Goal: Task Accomplishment & Management: Manage account settings

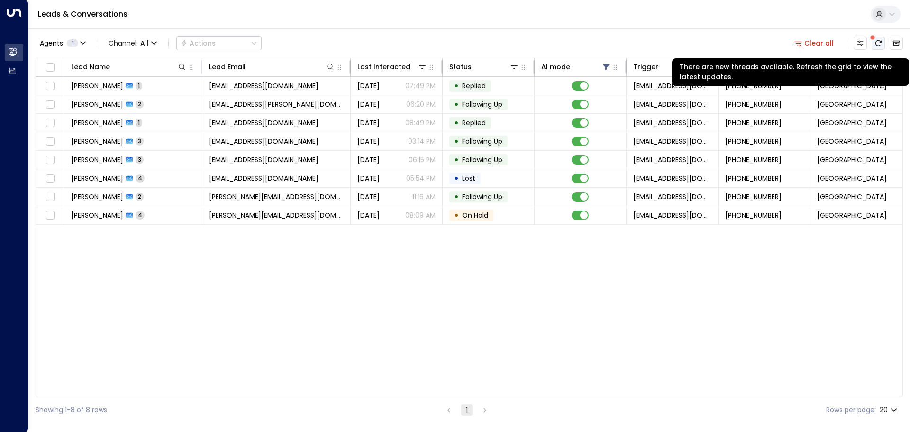
click at [880, 43] on icon "There are new threads available. Refresh the grid to view the latest updates." at bounding box center [879, 43] width 8 height 8
click at [878, 40] on icon "There are new threads available. Refresh the grid to view the latest updates." at bounding box center [879, 43] width 8 height 8
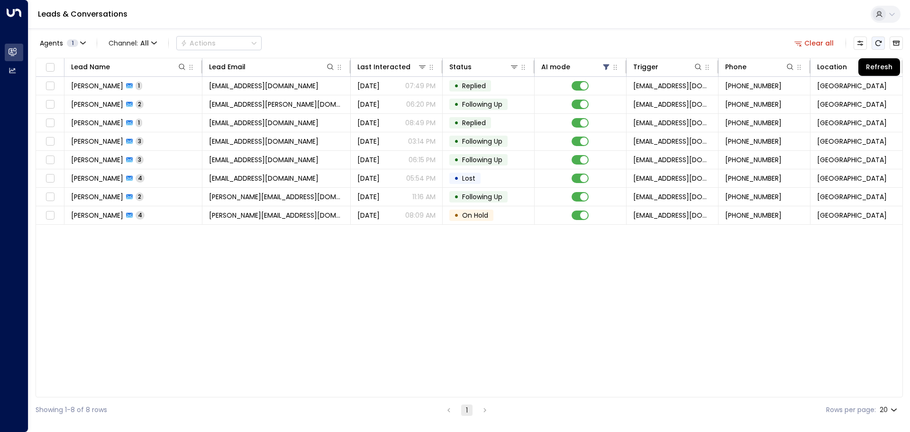
click at [875, 39] on button "Refresh" at bounding box center [878, 43] width 13 height 13
click at [879, 44] on icon "Refresh" at bounding box center [879, 43] width 8 height 8
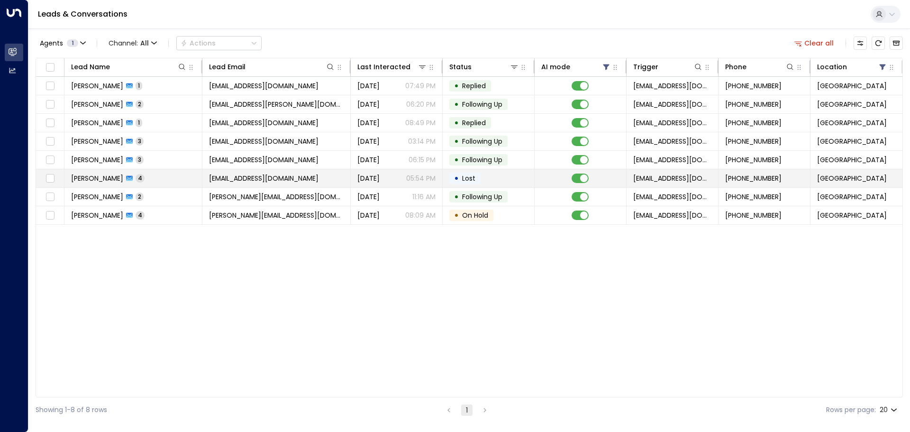
click at [478, 175] on span "Lost" at bounding box center [469, 178] width 20 height 9
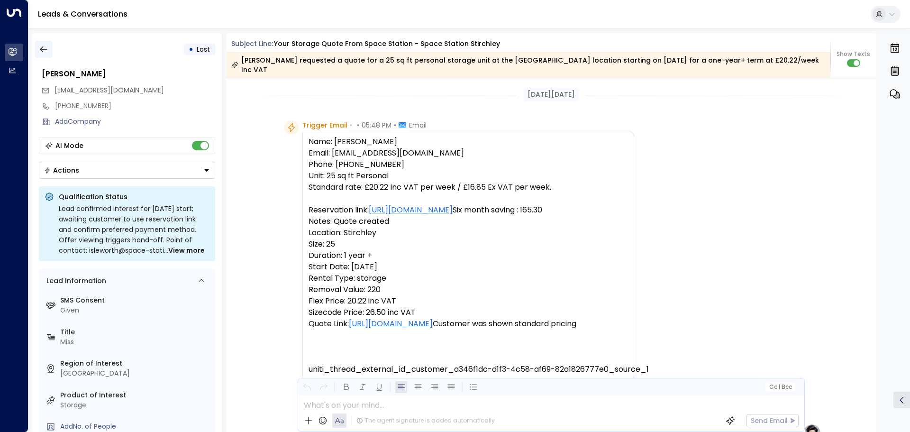
click at [44, 48] on icon "button" at bounding box center [43, 49] width 9 height 9
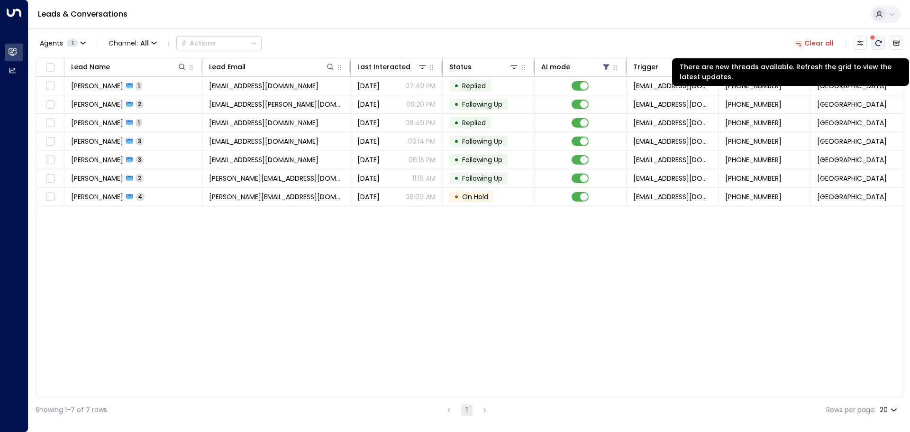
click at [878, 42] on icon "There are new threads available. Refresh the grid to view the latest updates." at bounding box center [879, 43] width 8 height 8
